Goal: Task Accomplishment & Management: Use online tool/utility

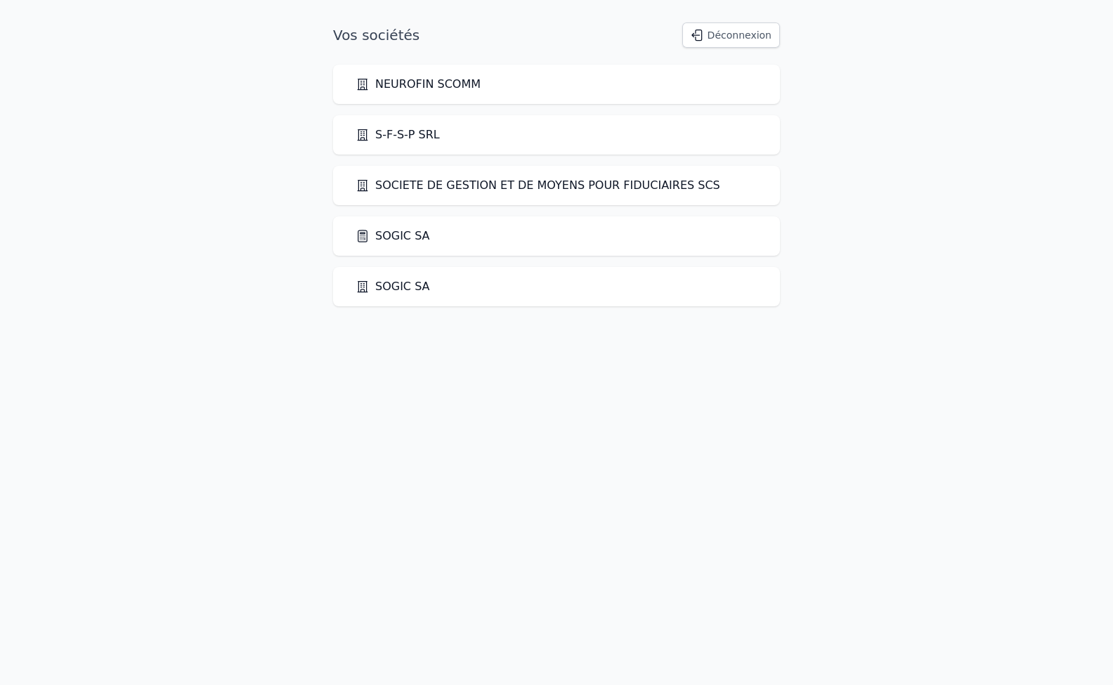
click at [385, 236] on link "SOGIC SA" at bounding box center [393, 236] width 74 height 17
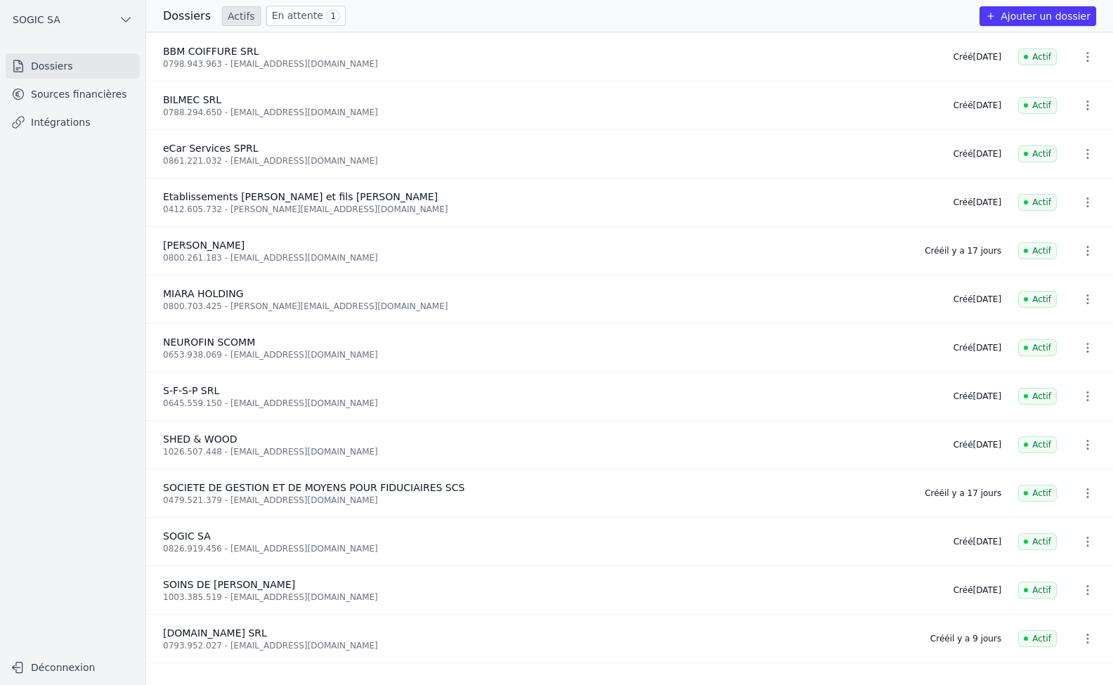
click at [44, 126] on link "Intégrations" at bounding box center [73, 122] width 134 height 25
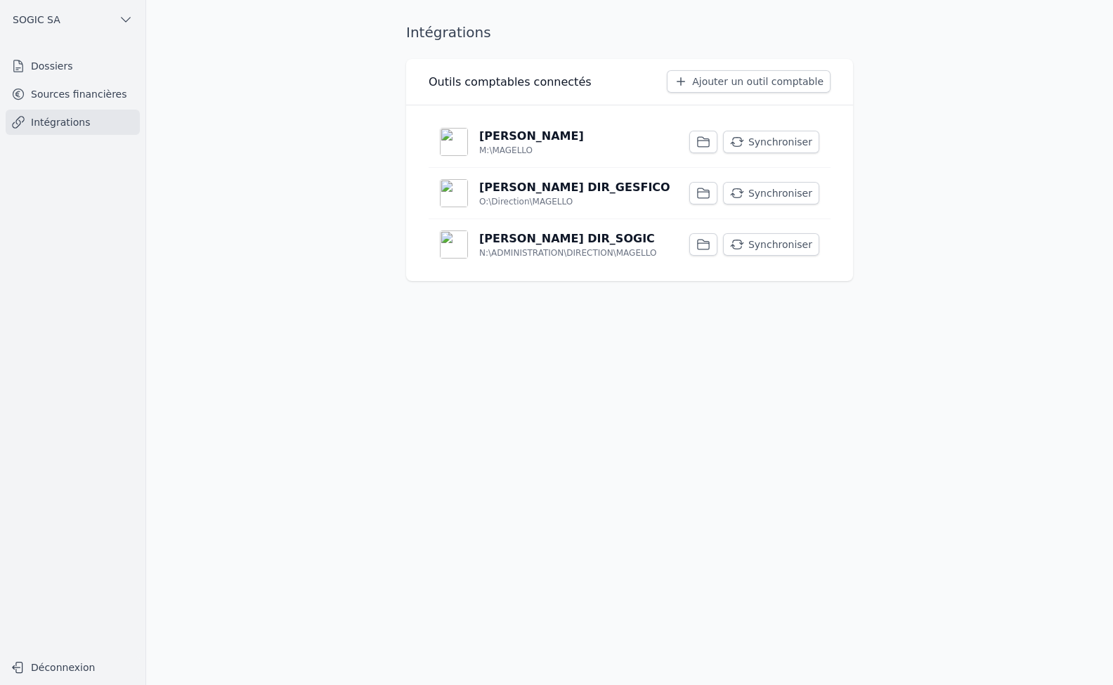
click at [776, 148] on button "Synchroniser" at bounding box center [771, 142] width 96 height 22
click at [785, 190] on button "Synchroniser" at bounding box center [771, 193] width 96 height 22
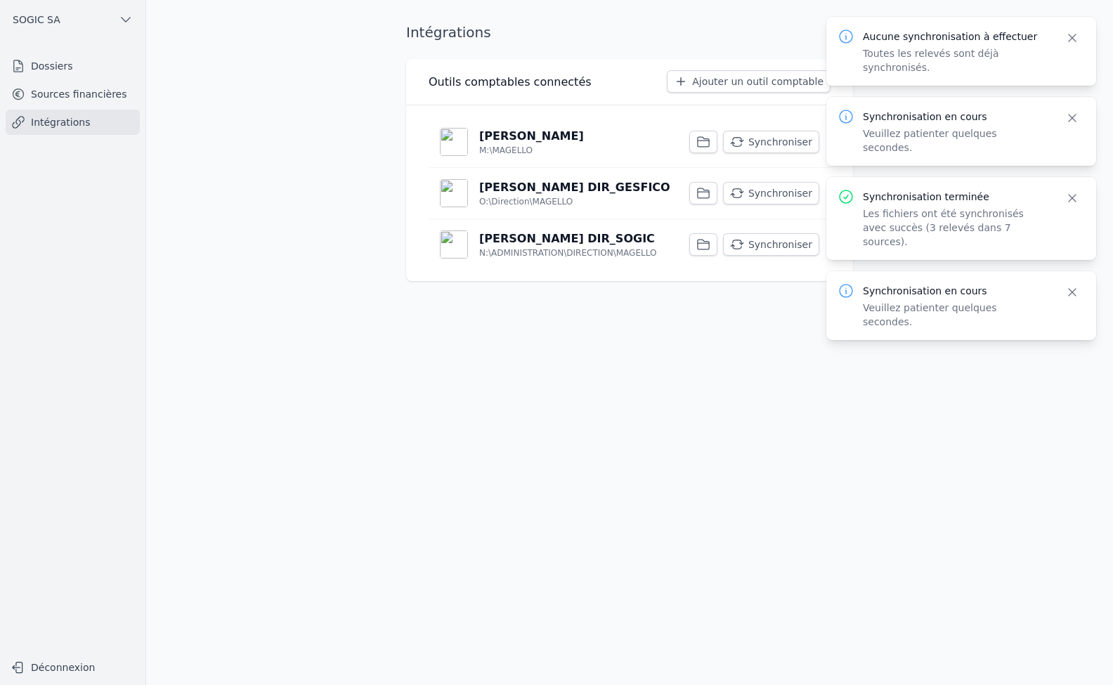
click at [791, 248] on button "Synchroniser" at bounding box center [771, 244] width 96 height 22
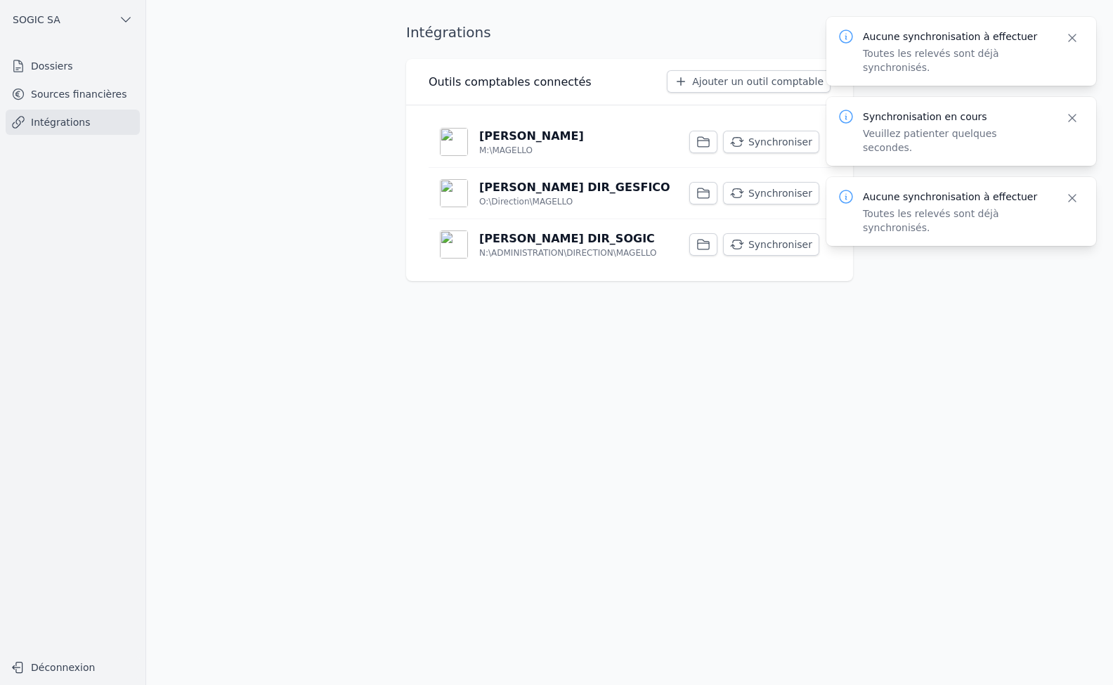
click at [107, 89] on link "Sources financières" at bounding box center [73, 94] width 134 height 25
